Goal: Task Accomplishment & Management: Manage account settings

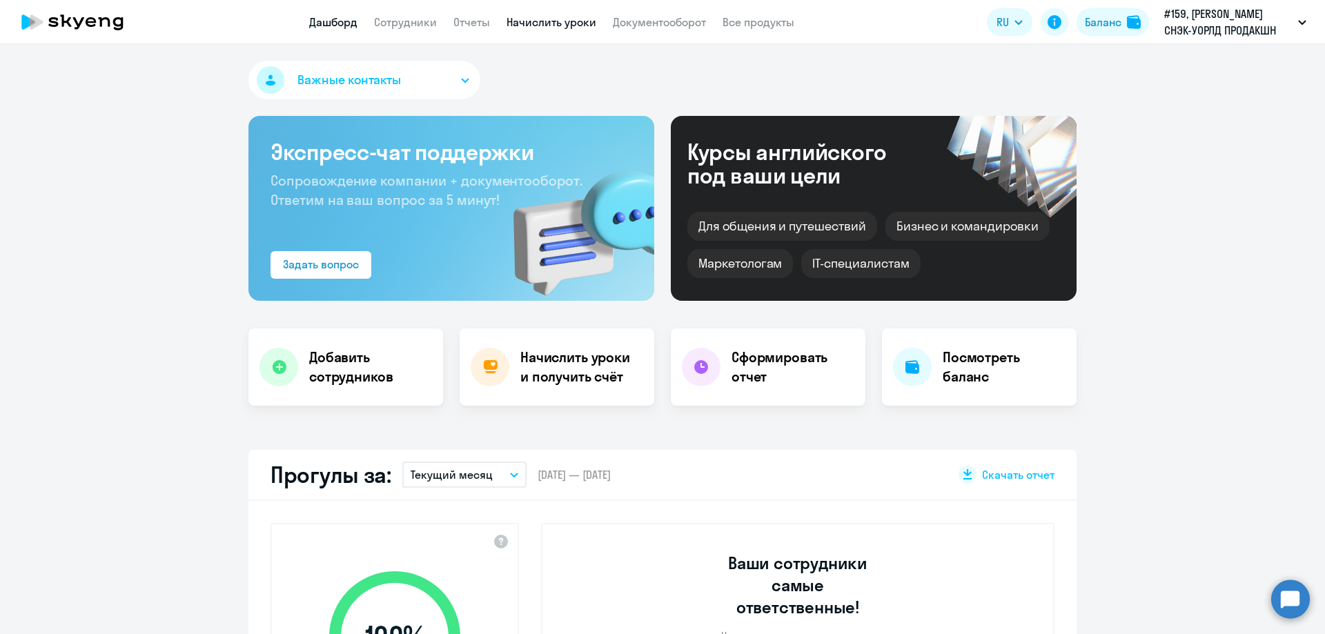
click at [534, 22] on link "Начислить уроки" at bounding box center [551, 22] width 90 height 14
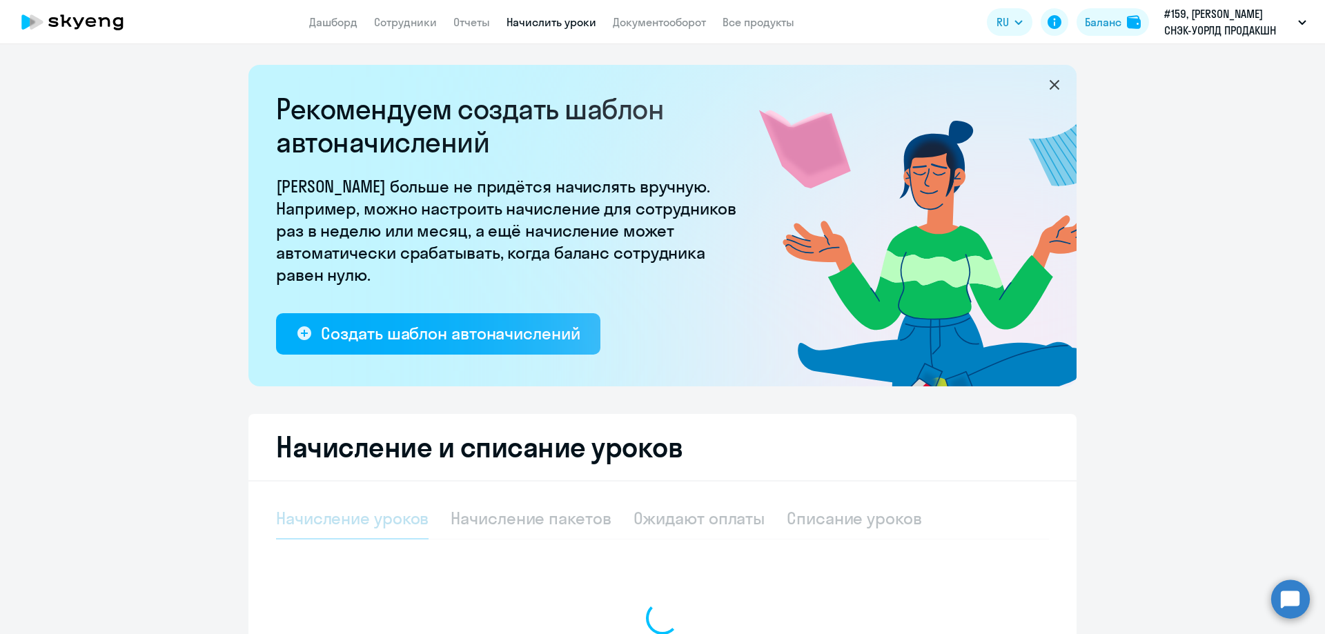
select select "10"
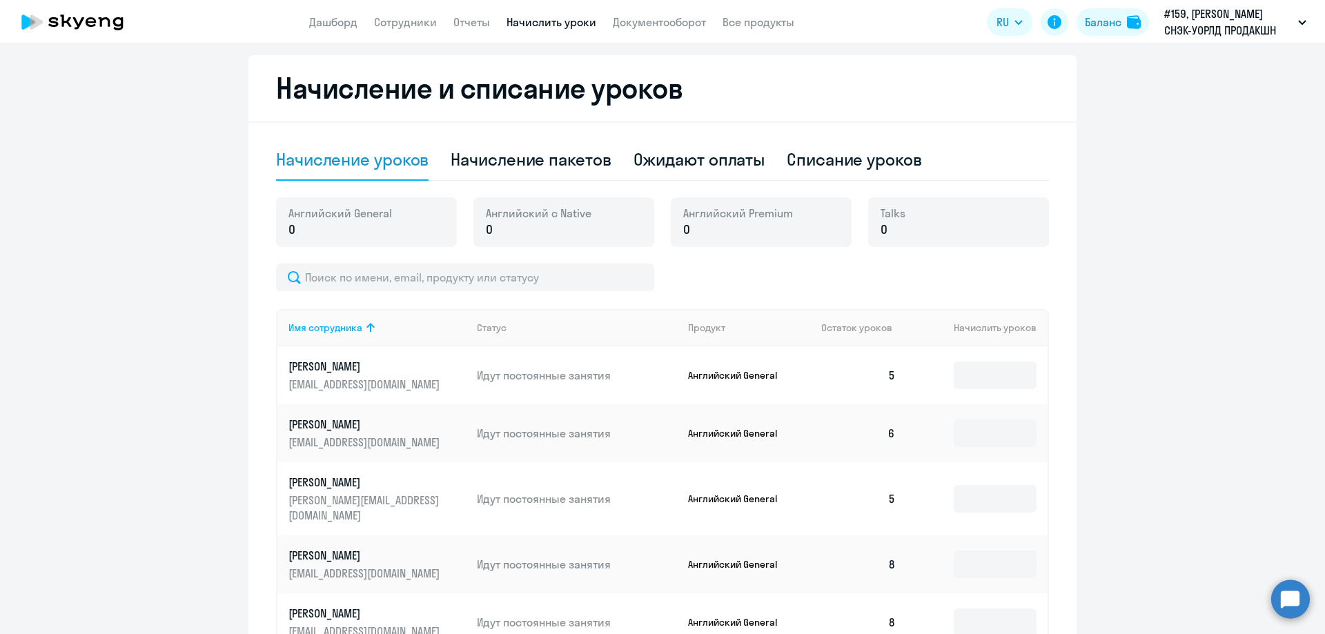
scroll to position [414, 0]
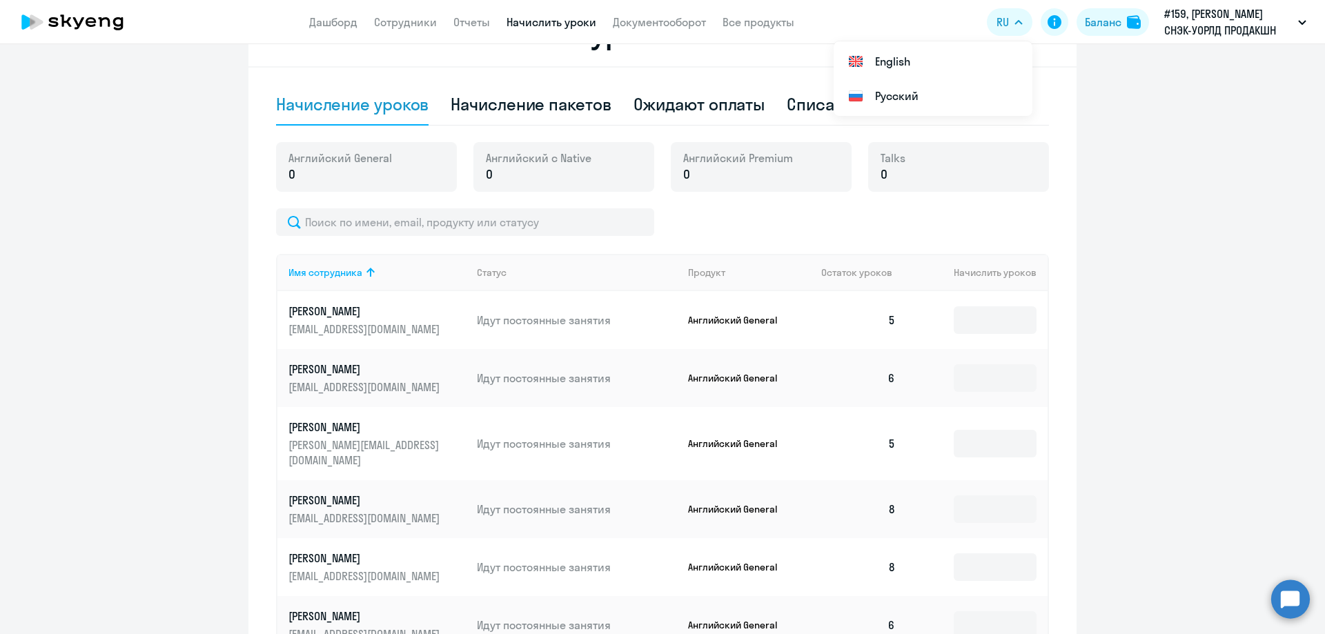
click at [690, 228] on div at bounding box center [662, 222] width 773 height 28
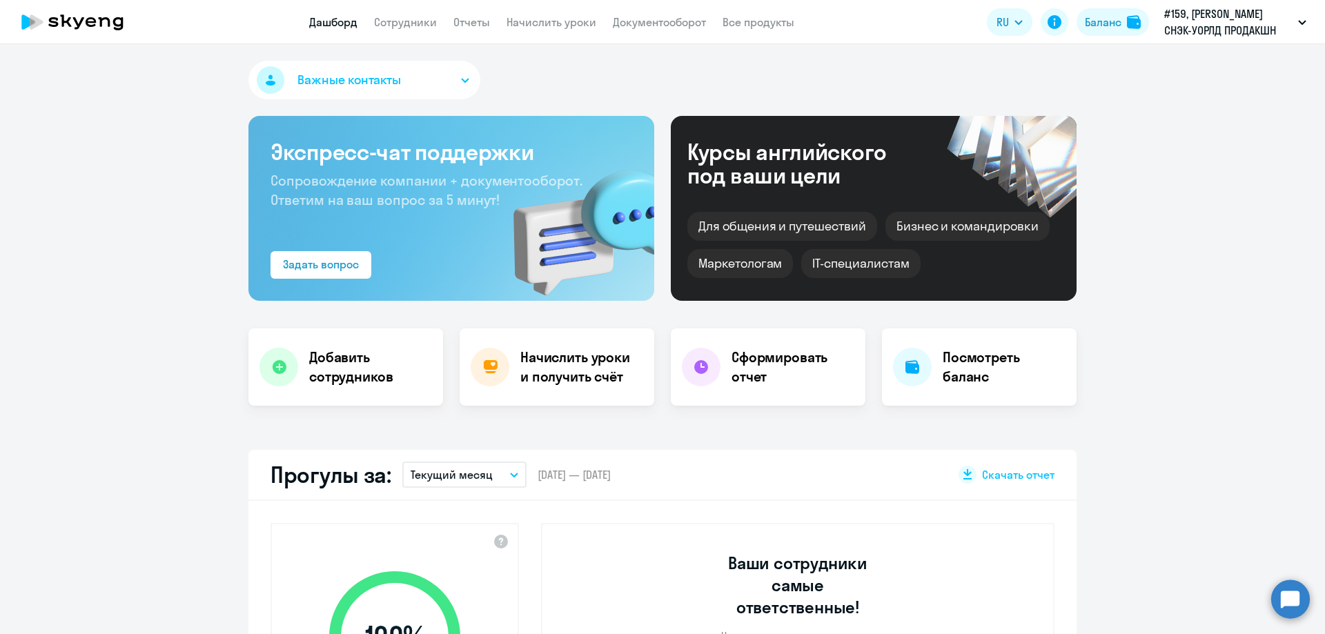
click at [546, 31] on app-header "Дашборд Сотрудники Отчеты Начислить уроки Документооборот Все продукты Дашборд …" at bounding box center [662, 22] width 1325 height 44
click at [557, 18] on link "Начислить уроки" at bounding box center [551, 22] width 90 height 14
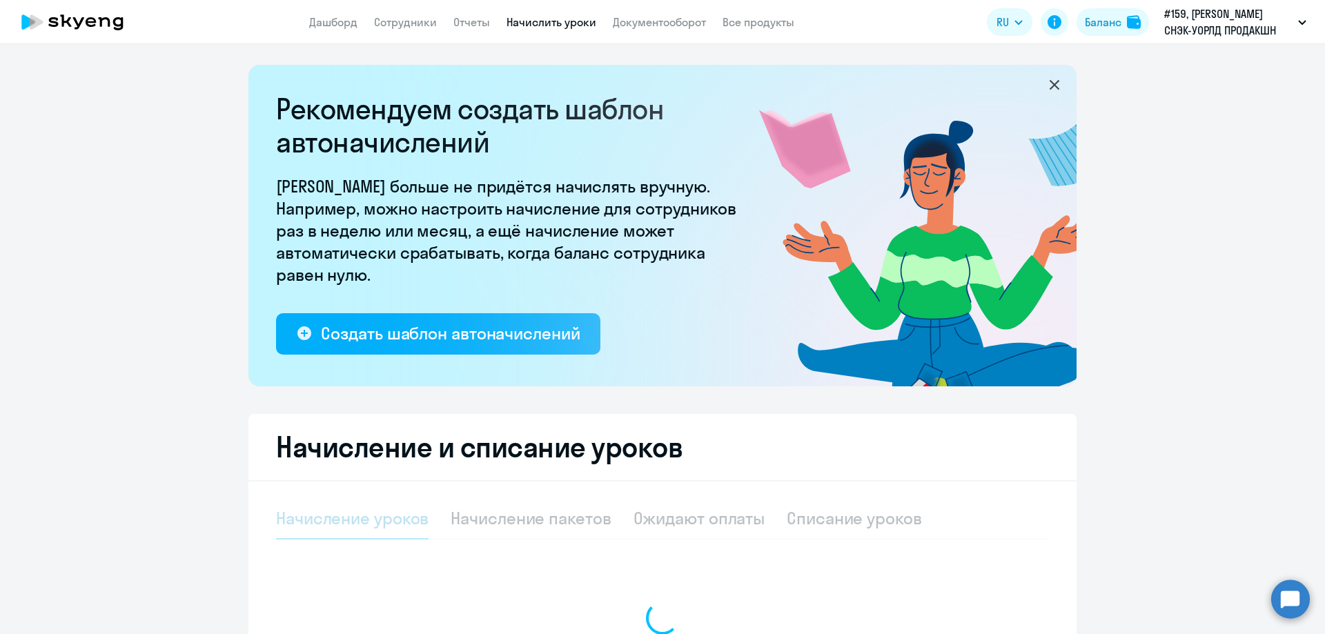
select select "10"
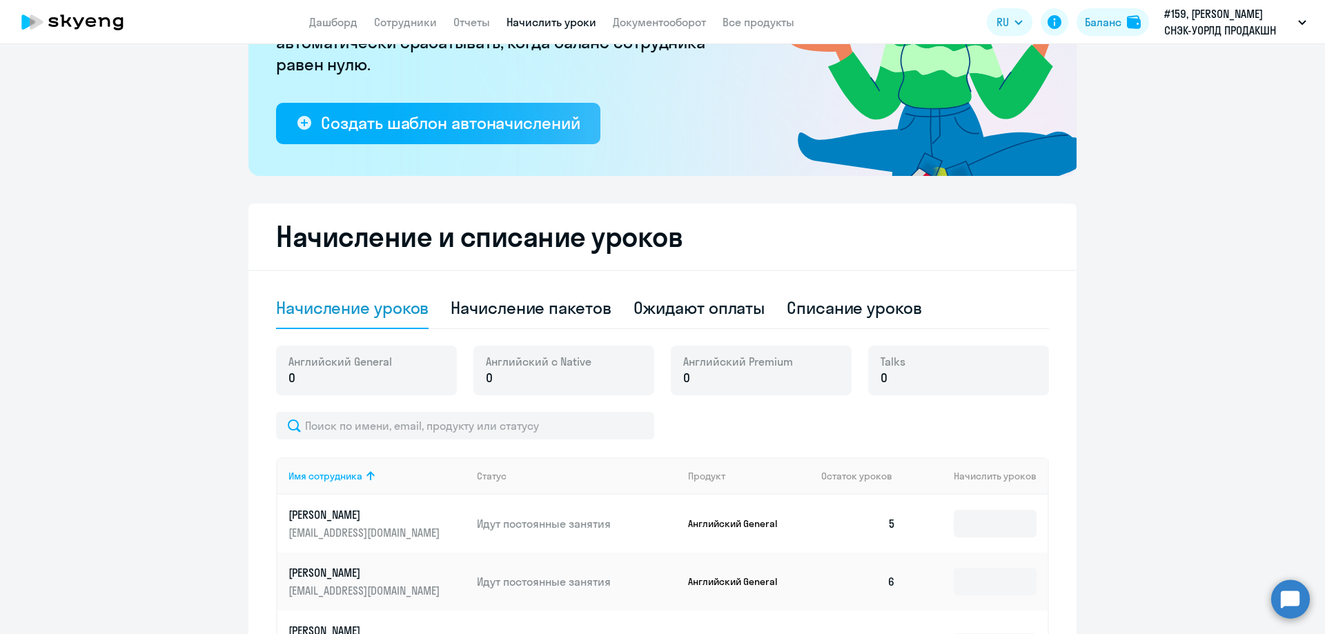
scroll to position [345, 0]
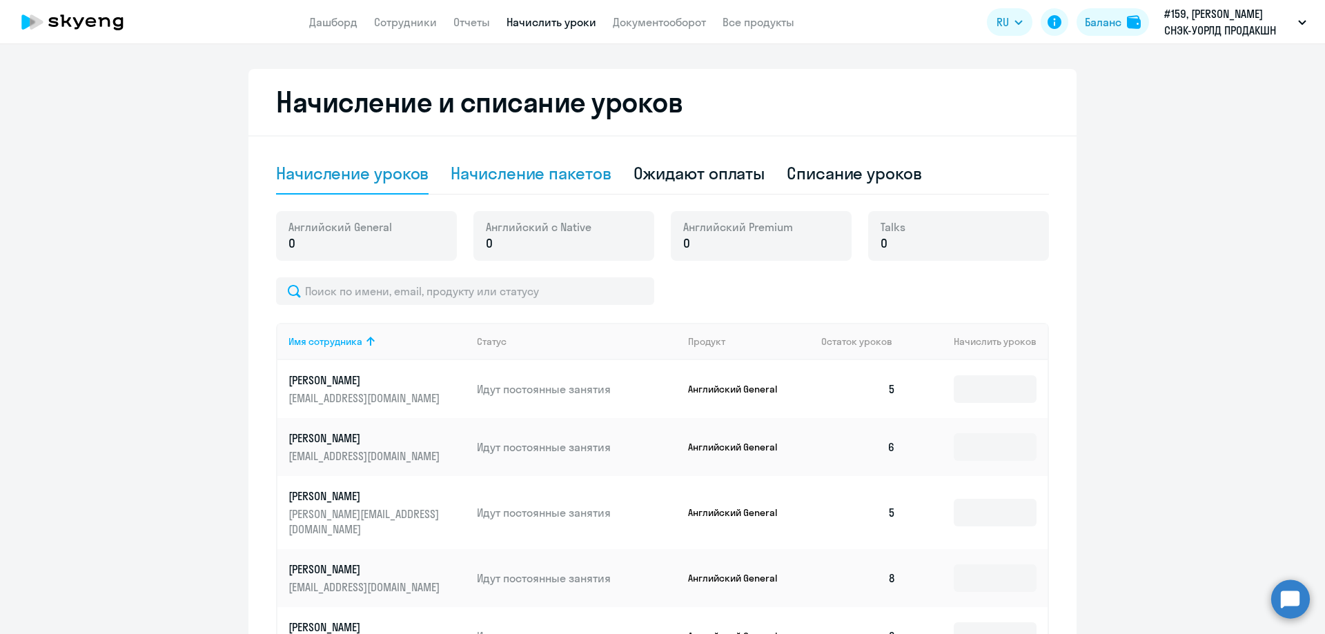
click at [591, 176] on div "Начисление пакетов" at bounding box center [530, 173] width 160 height 22
select select "10"
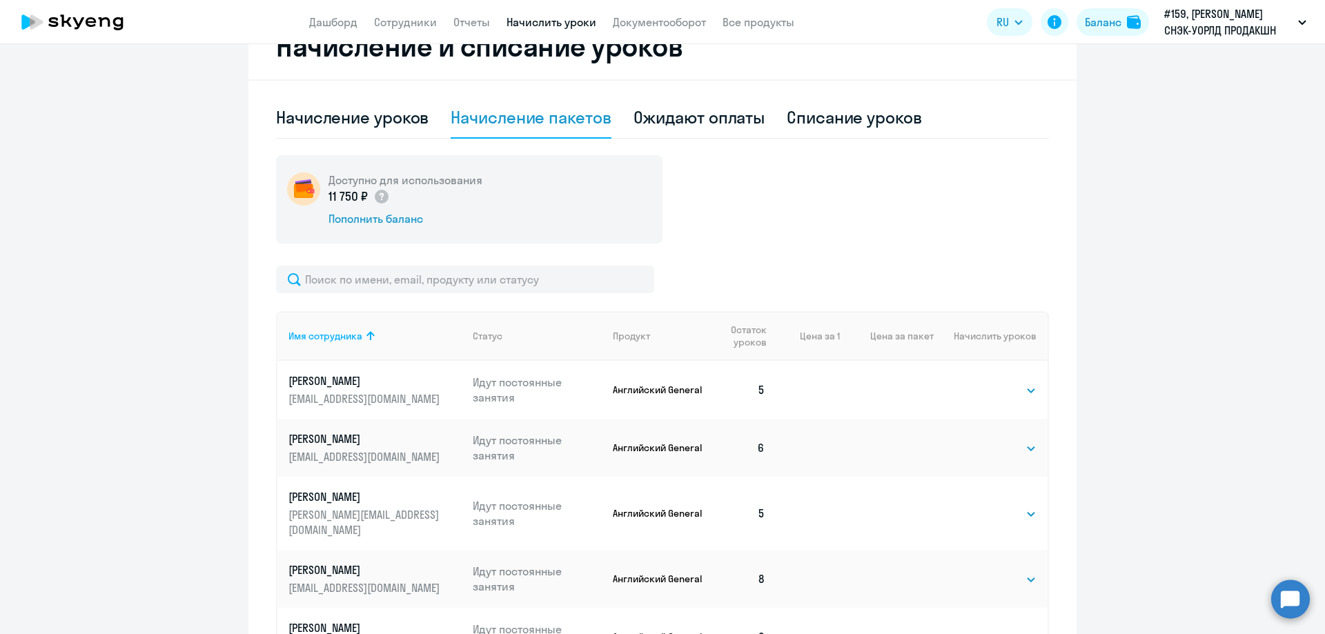
scroll to position [552, 0]
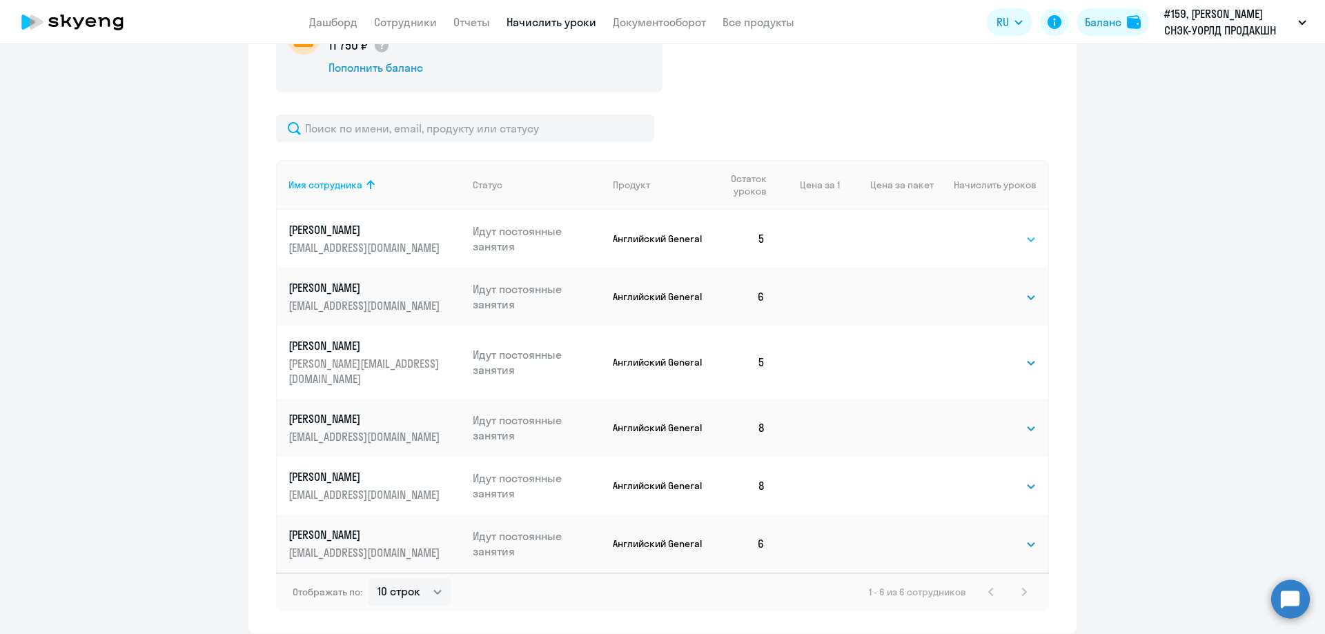
click at [1021, 239] on select "Выбрать 4 8 16 32 64 96 128" at bounding box center [1008, 239] width 57 height 17
select select "8"
click at [980, 231] on select "Выбрать 4 8 16 32 64 96 128" at bounding box center [1008, 239] width 57 height 17
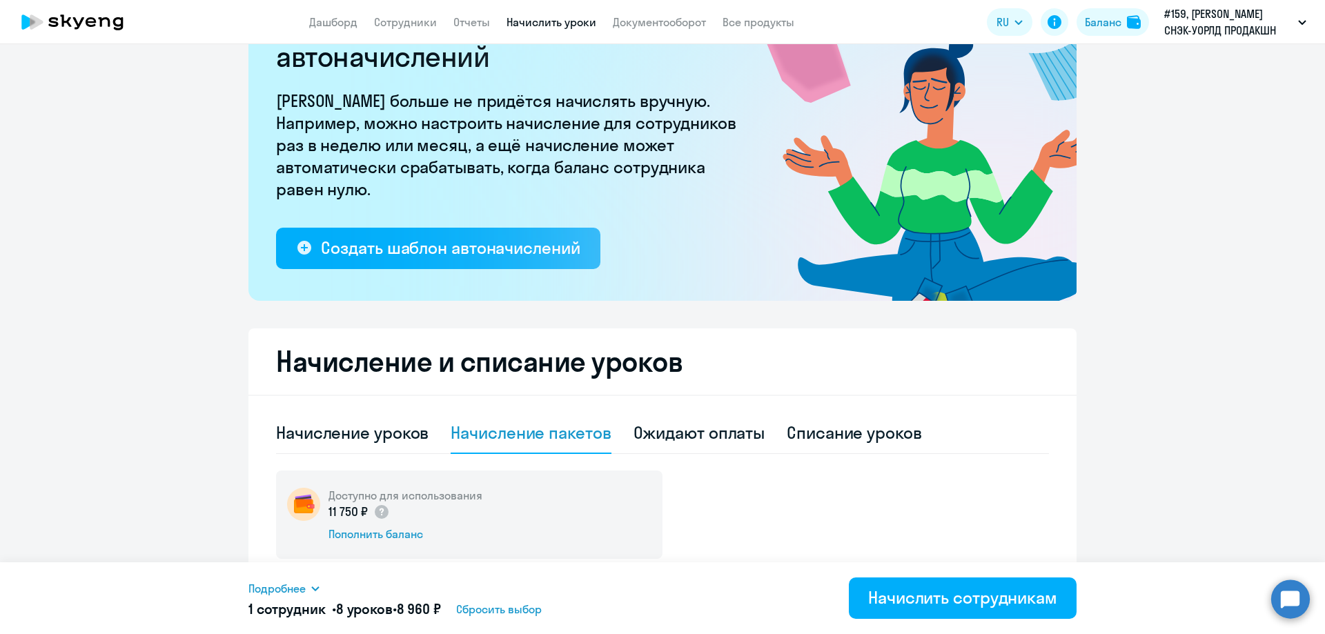
scroll to position [0, 0]
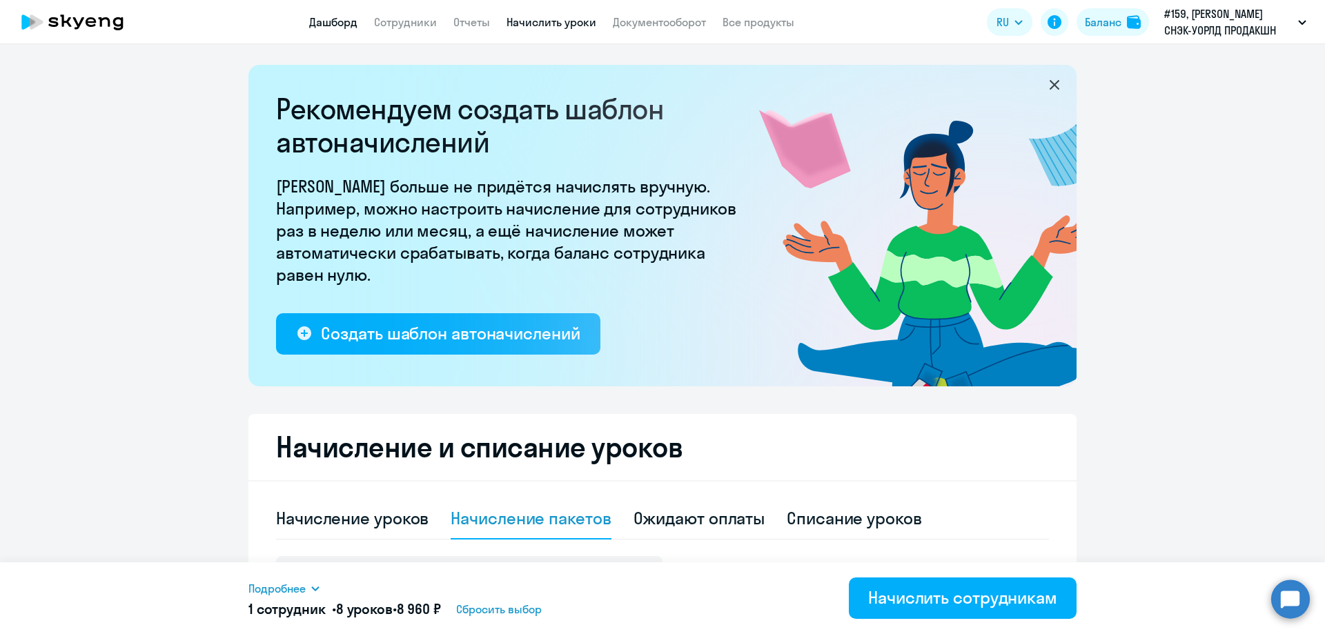
click at [333, 28] on link "Дашборд" at bounding box center [333, 22] width 48 height 14
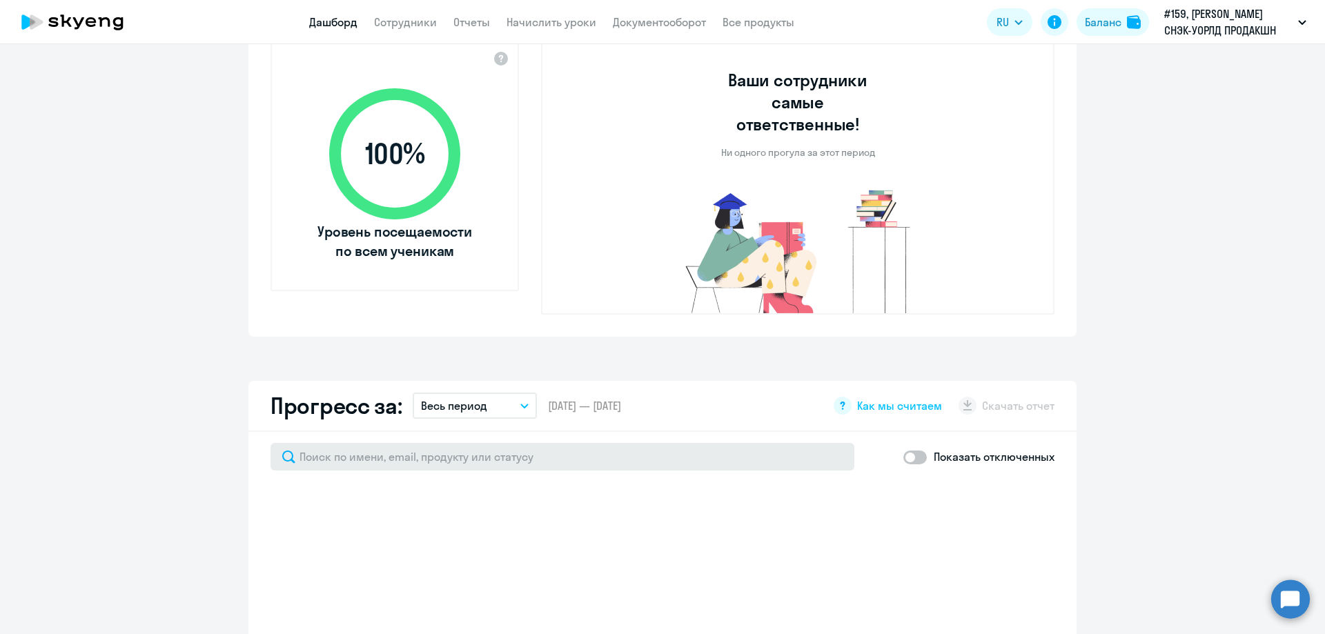
select select "30"
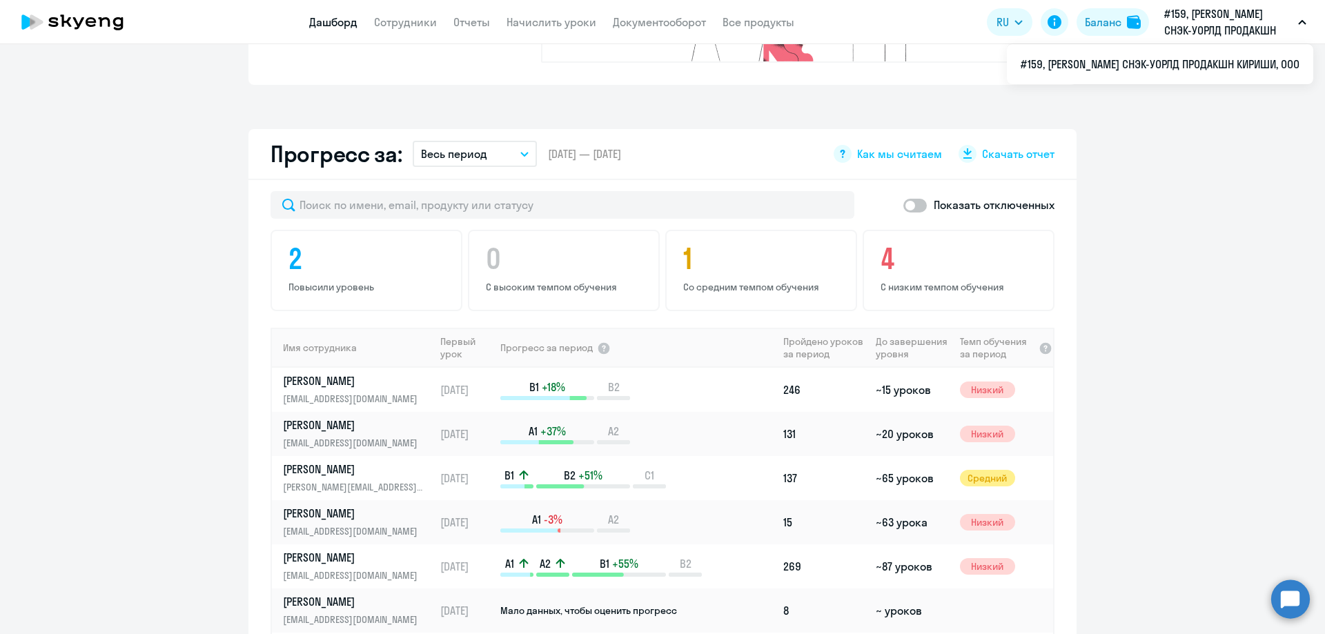
scroll to position [759, 0]
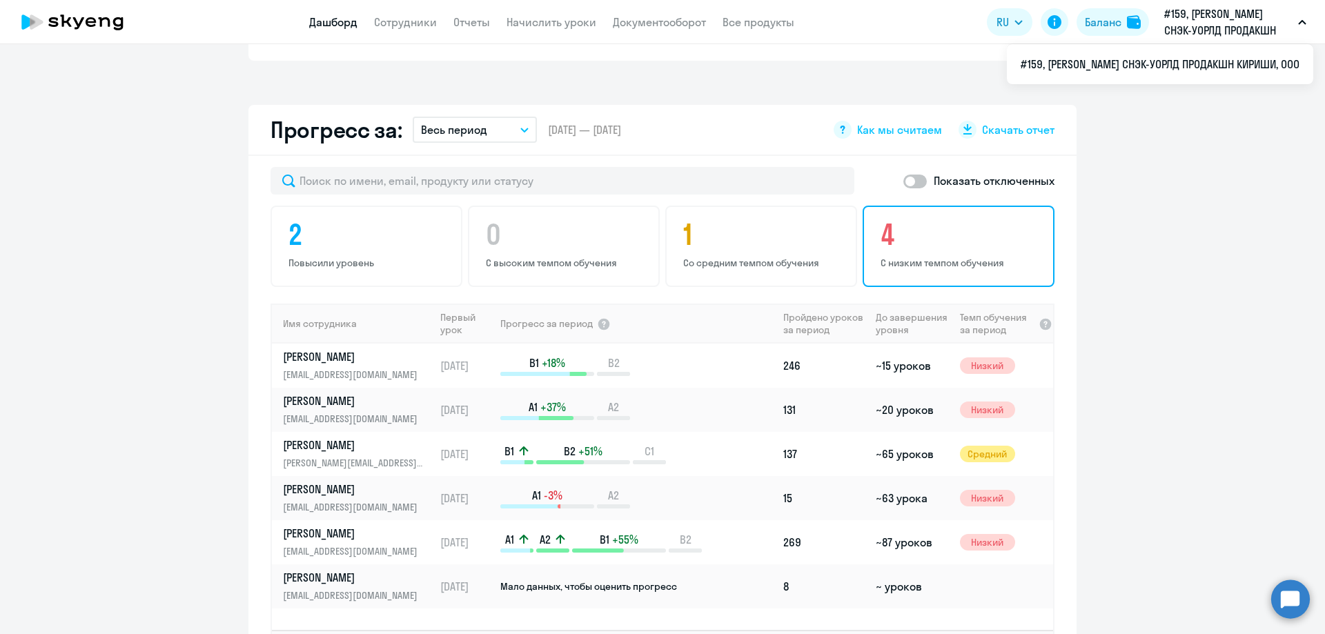
click at [977, 257] on p "С низким темпом обучения" at bounding box center [960, 263] width 160 height 12
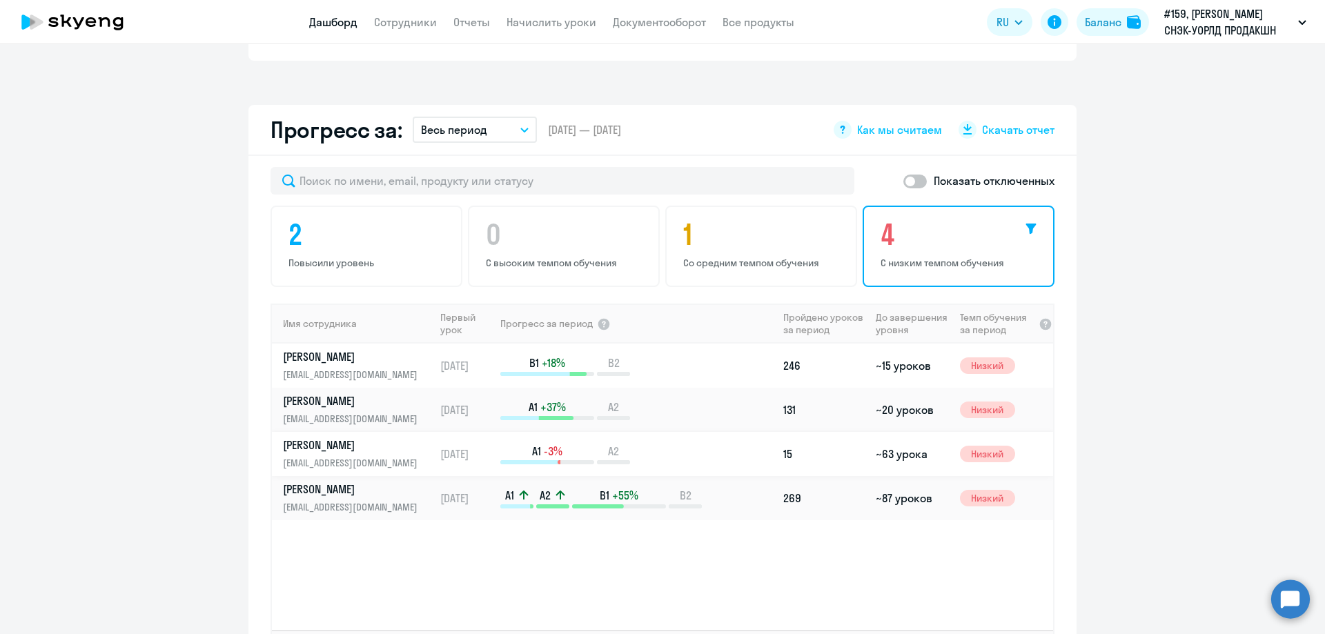
click at [888, 434] on td "~63 урока" at bounding box center [911, 454] width 83 height 44
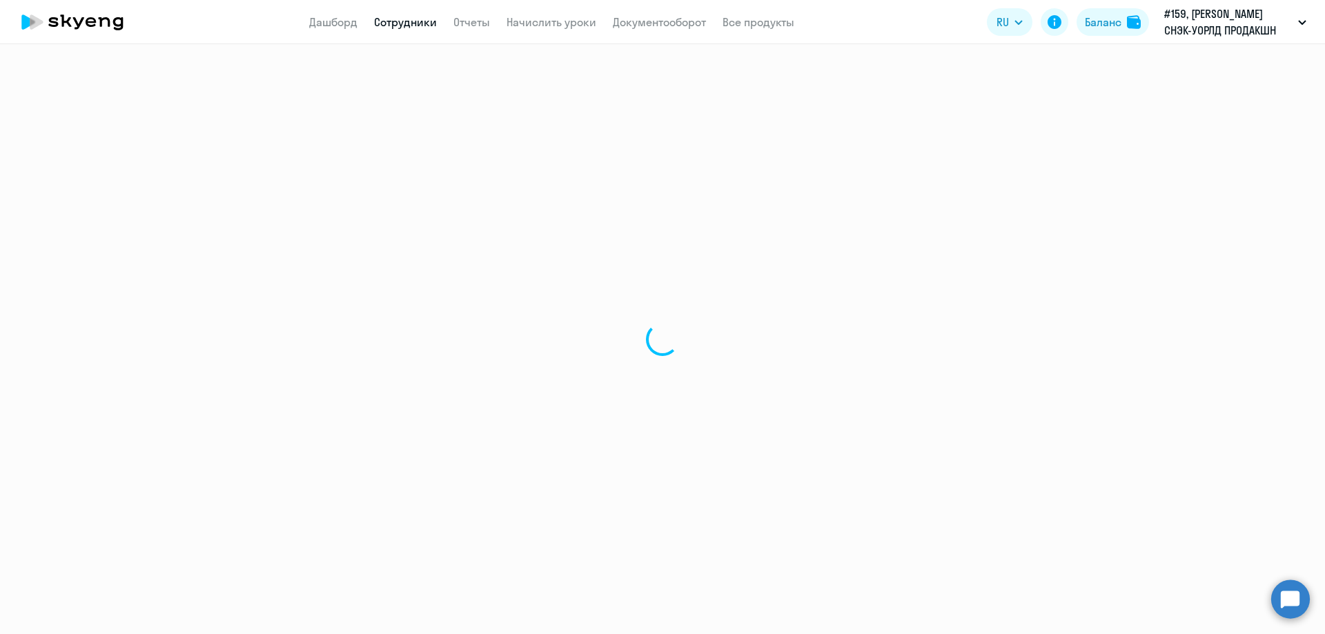
select select "english"
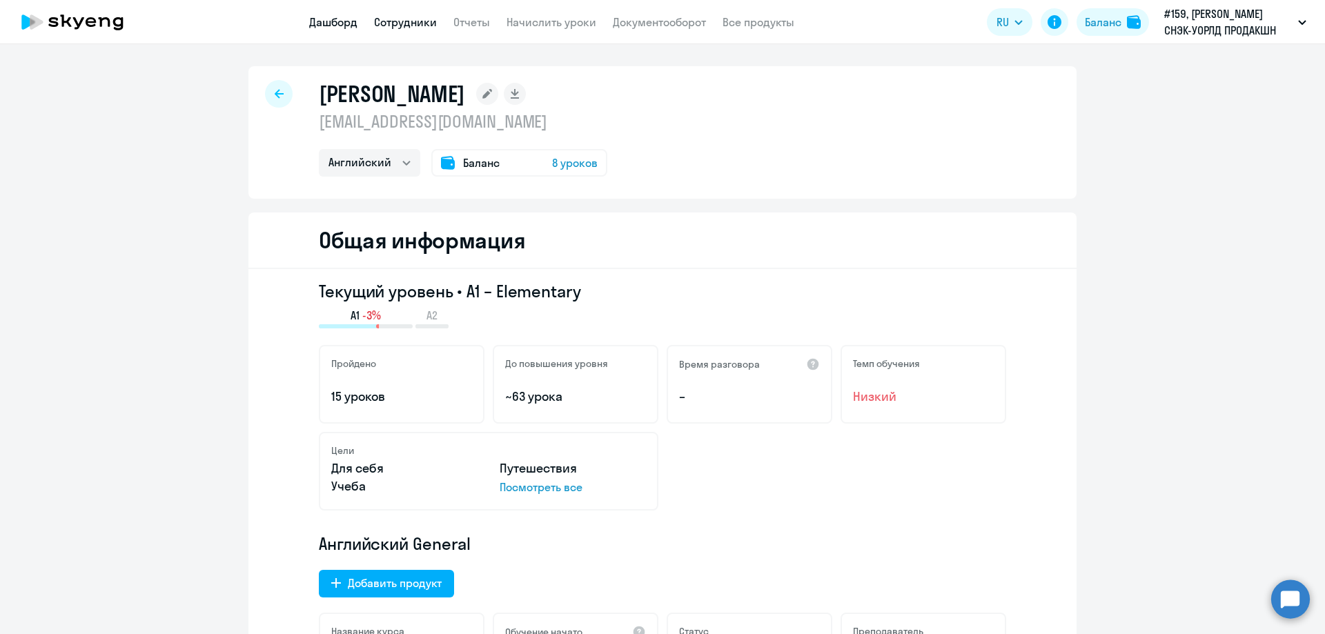
click at [330, 27] on link "Дашборд" at bounding box center [333, 22] width 48 height 14
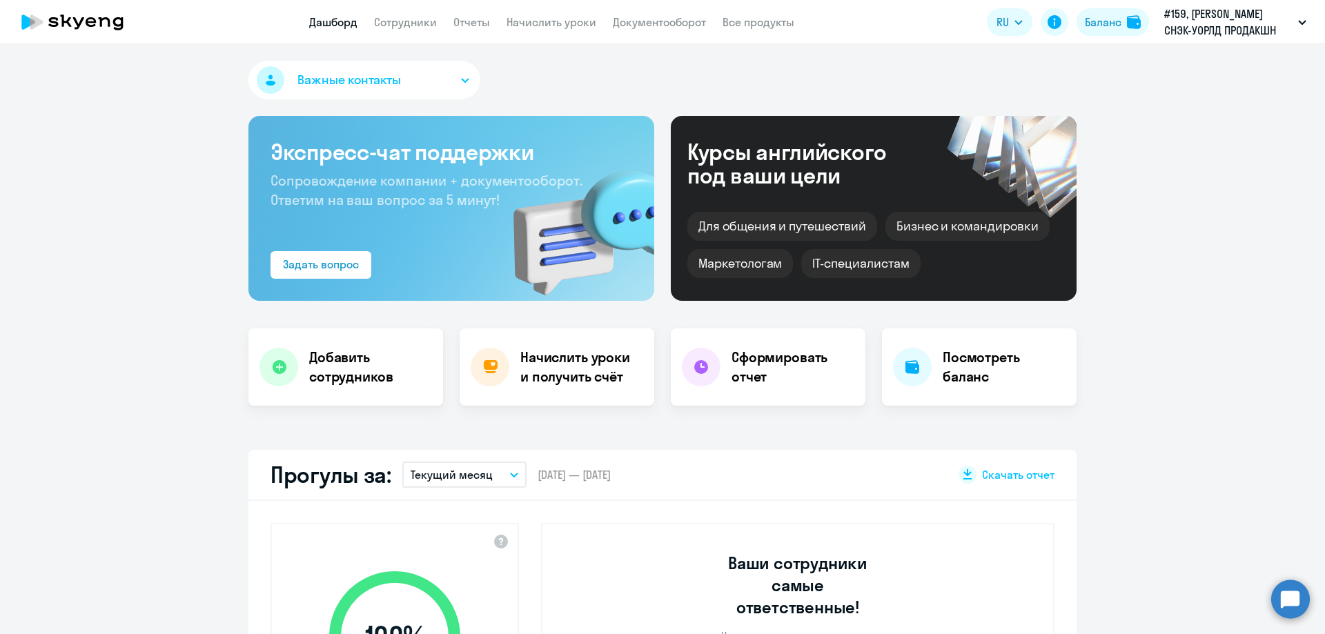
click at [359, 85] on span "Важные контакты" at bounding box center [348, 80] width 103 height 18
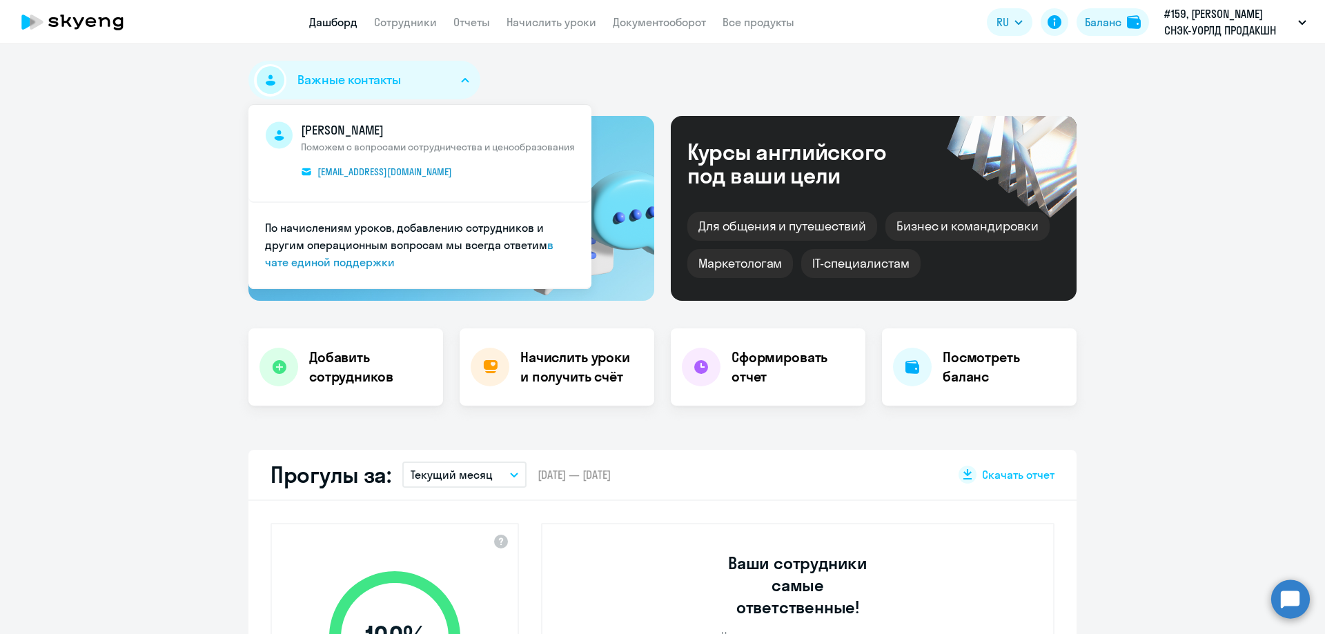
select select "30"
click at [526, 23] on link "Начислить уроки" at bounding box center [551, 22] width 90 height 14
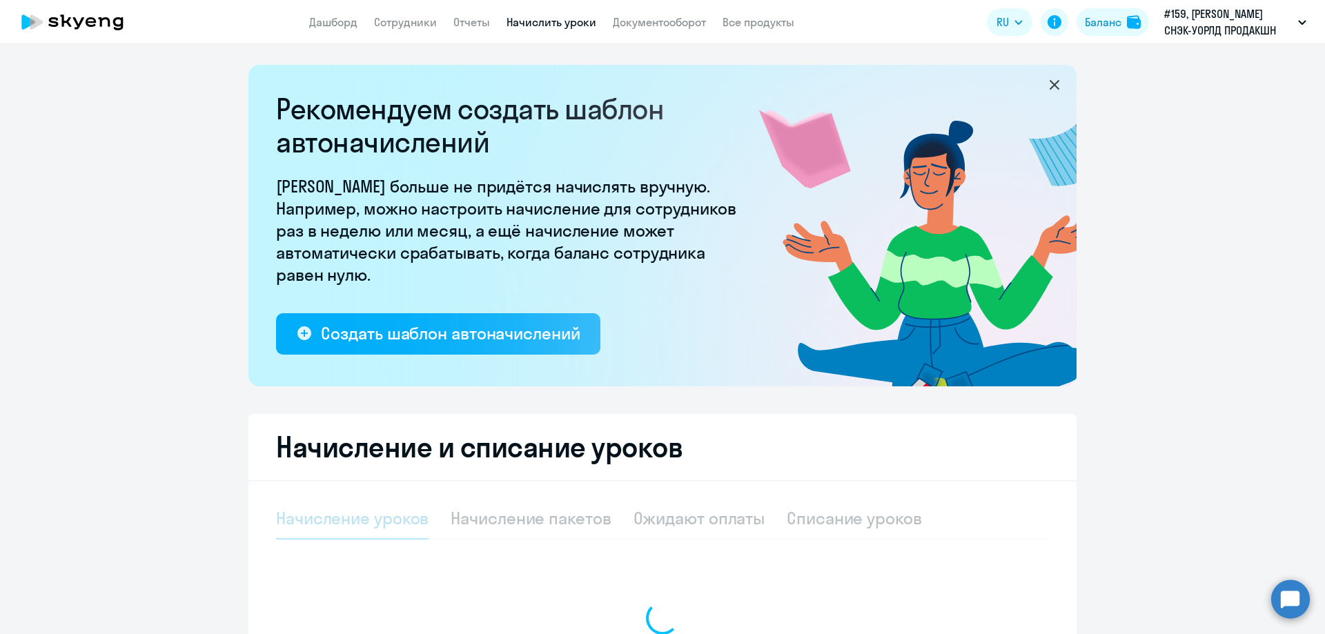
select select "10"
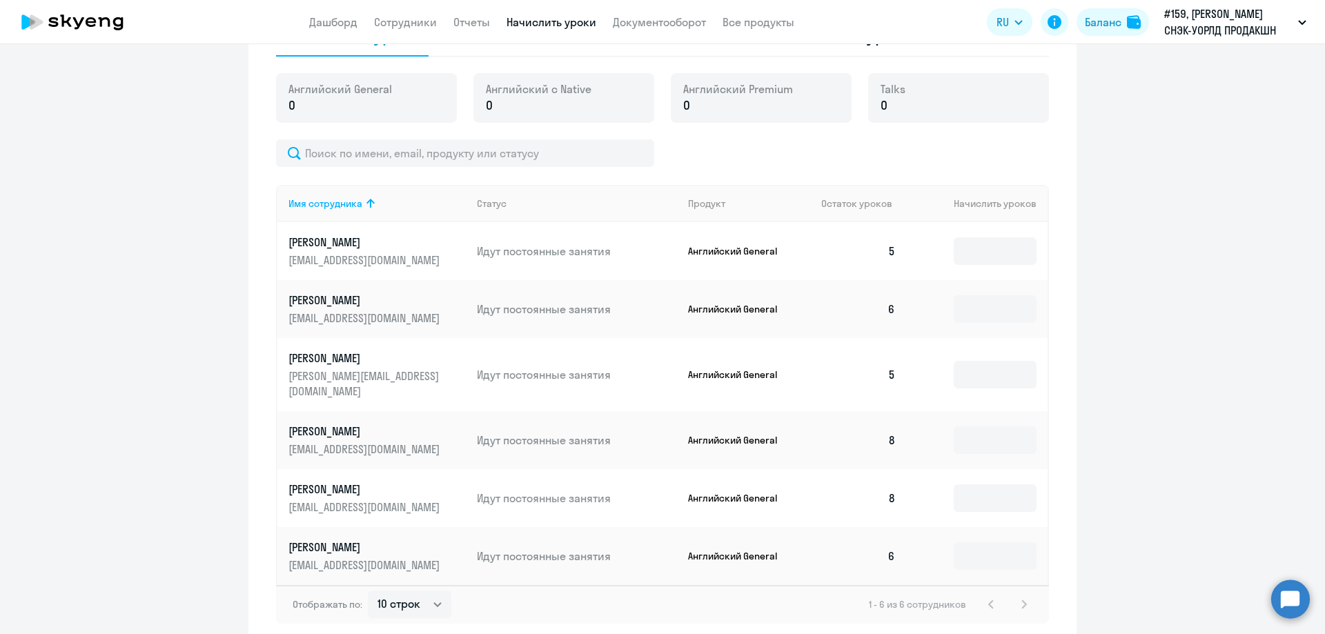
scroll to position [535, 0]
